Goal: Task Accomplishment & Management: Use online tool/utility

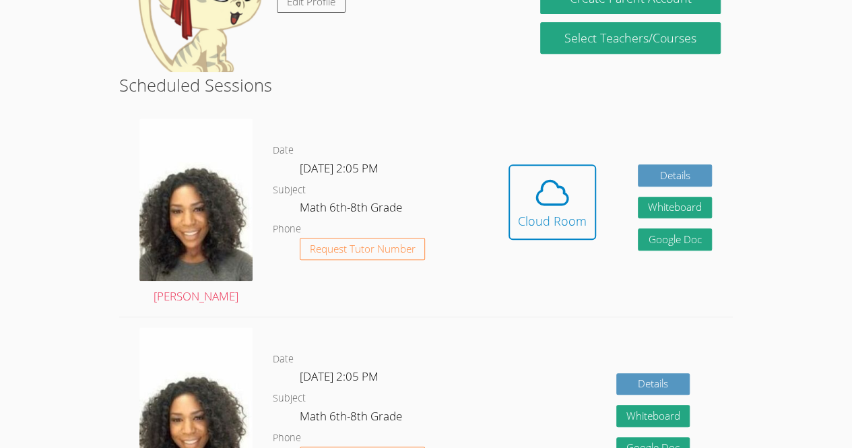
scroll to position [287, 0]
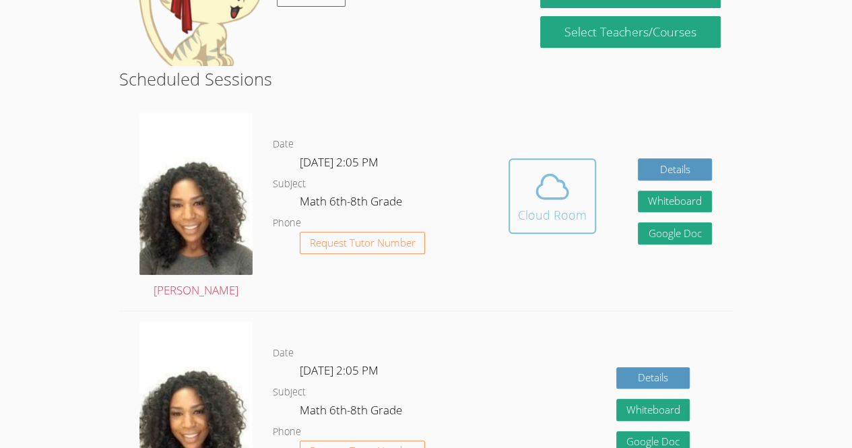
click at [551, 215] on div "Cloud Room" at bounding box center [552, 214] width 69 height 19
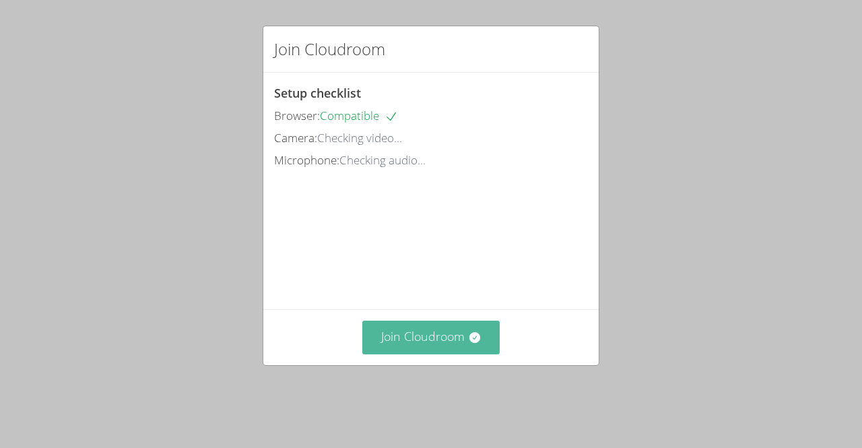
click at [417, 349] on button "Join Cloudroom" at bounding box center [431, 337] width 138 height 33
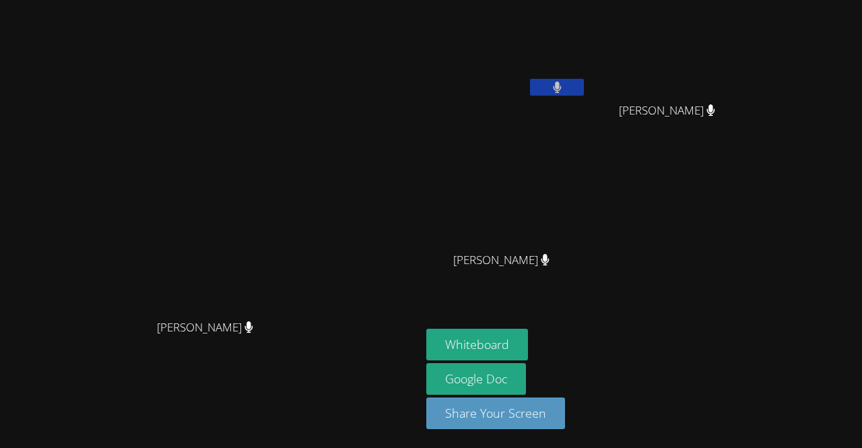
click at [312, 226] on video at bounding box center [211, 196] width 202 height 231
click at [110, 312] on video at bounding box center [211, 196] width 202 height 231
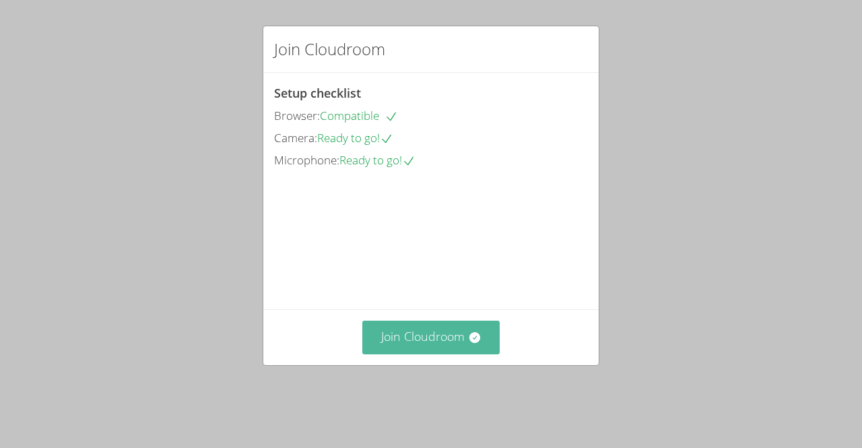
click at [452, 354] on button "Join Cloudroom" at bounding box center [431, 337] width 138 height 33
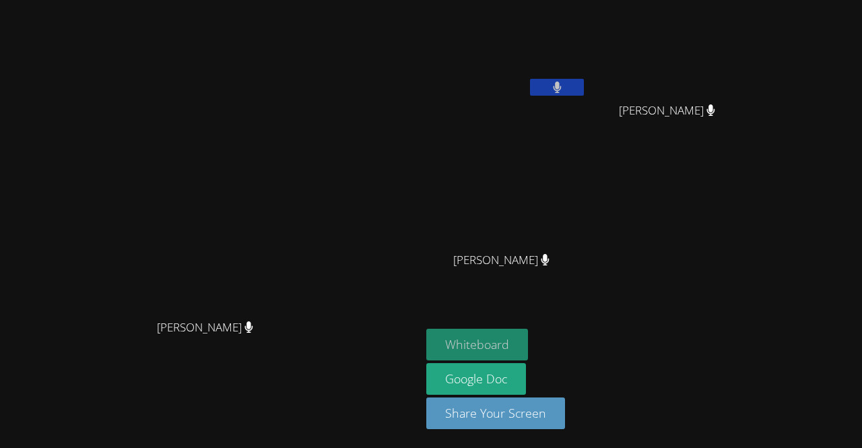
click at [528, 345] on button "Whiteboard" at bounding box center [477, 345] width 102 height 32
click at [586, 48] on video at bounding box center [506, 50] width 160 height 90
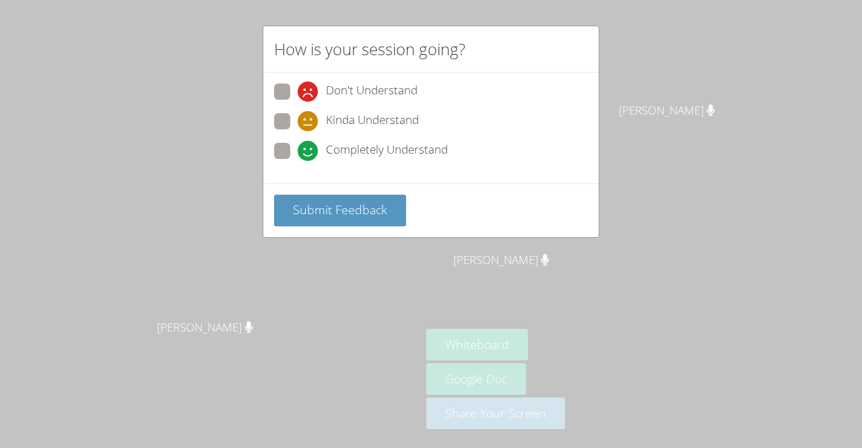
click at [298, 161] on span at bounding box center [298, 161] width 0 height 0
click at [298, 143] on input "Completely Understand" at bounding box center [303, 148] width 11 height 11
radio input "true"
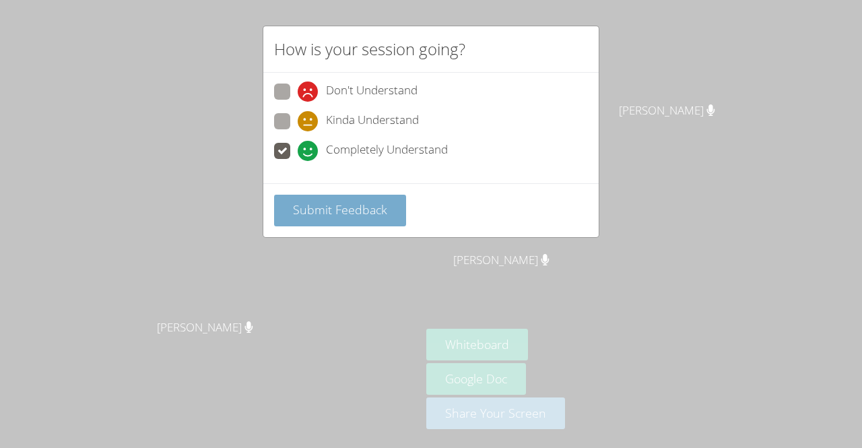
click at [333, 211] on span "Submit Feedback" at bounding box center [340, 209] width 94 height 16
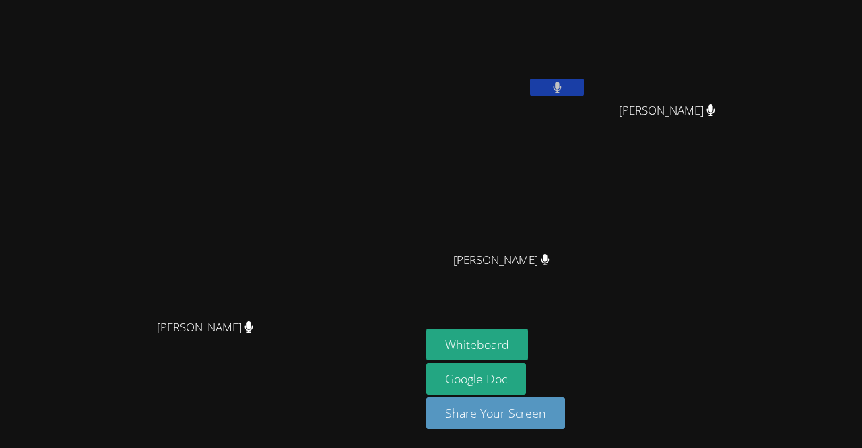
click at [715, 108] on icon at bounding box center [710, 109] width 9 height 11
